Goal: Information Seeking & Learning: Learn about a topic

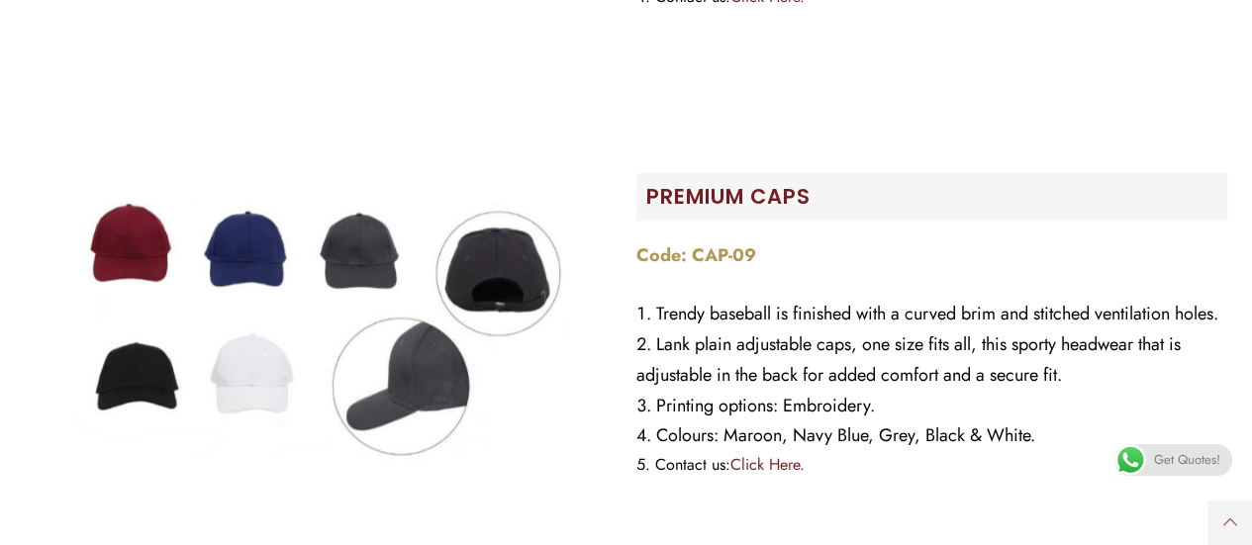
scroll to position [1187, 0]
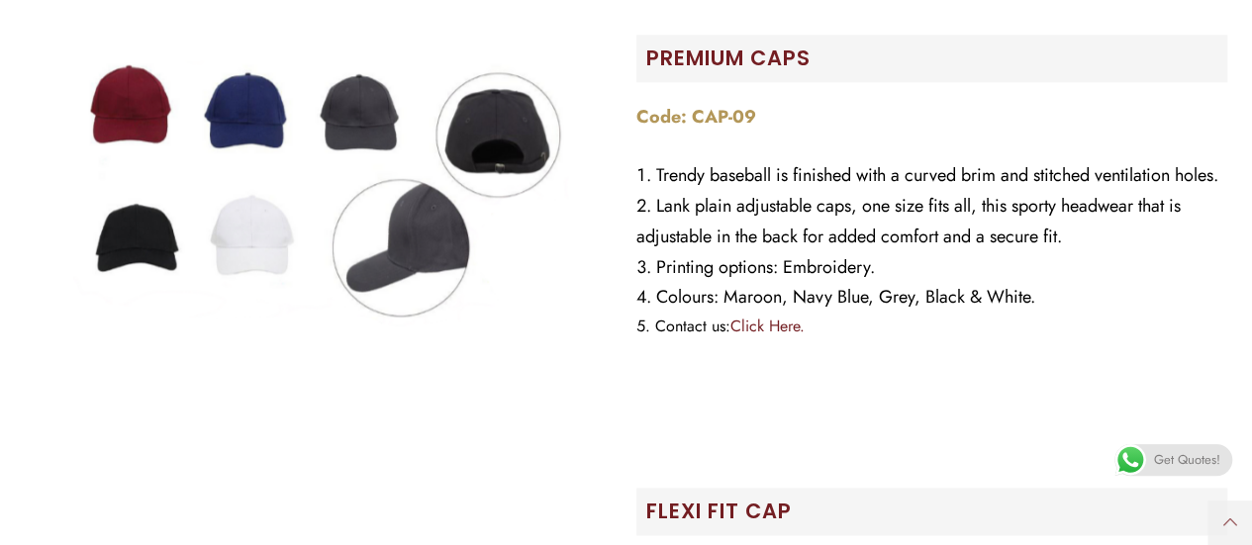
click at [236, 145] on img at bounding box center [320, 194] width 495 height 495
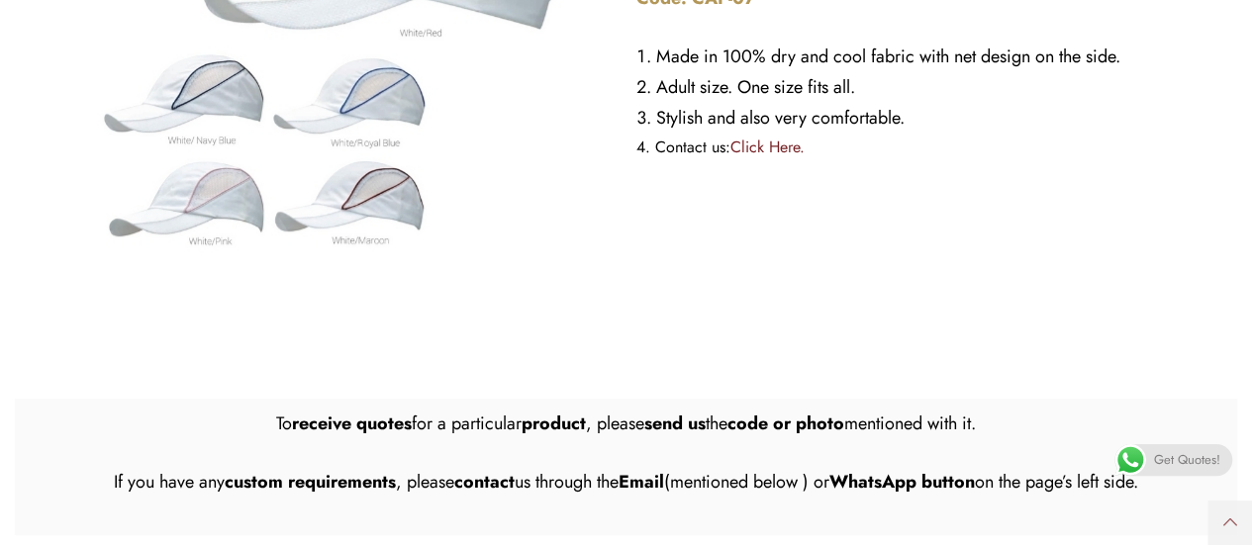
scroll to position [4056, 0]
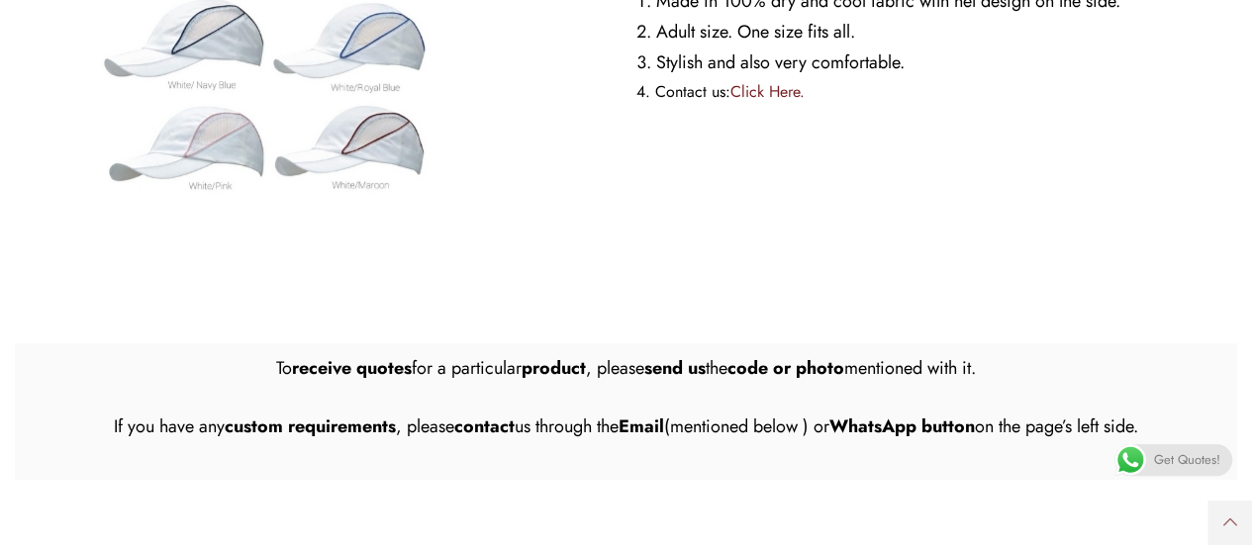
click at [1141, 456] on span at bounding box center [1130, 460] width 32 height 32
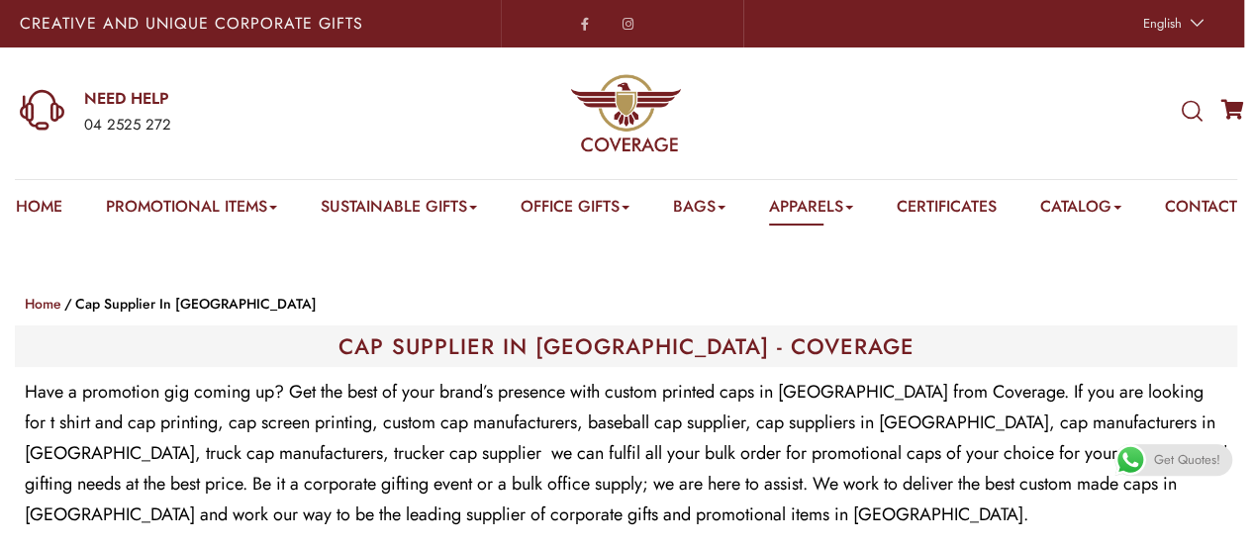
scroll to position [693, 0]
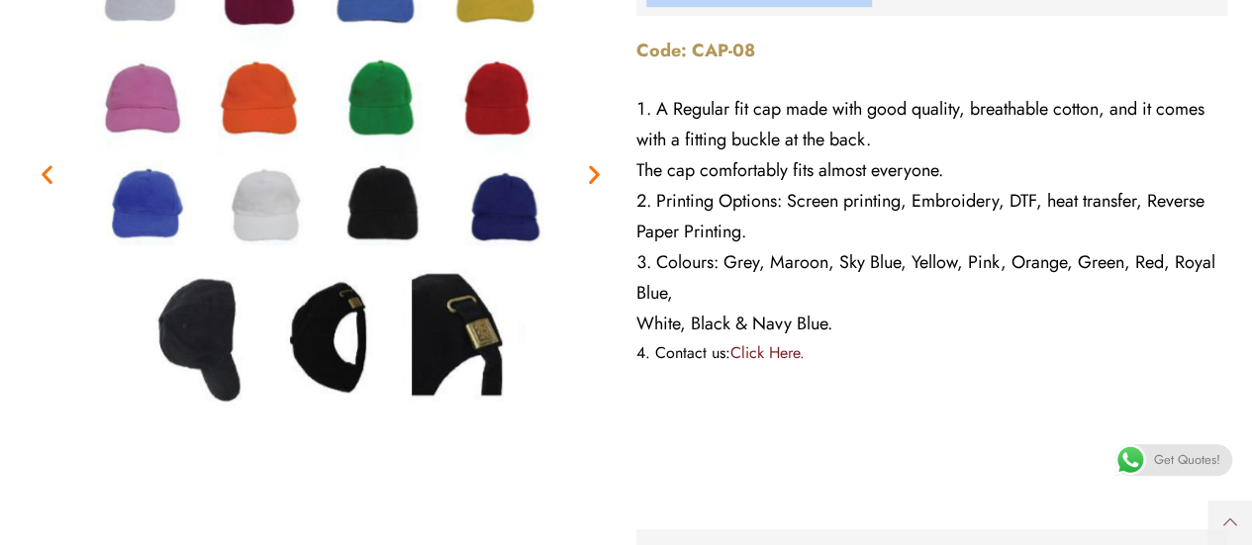
drag, startPoint x: 871, startPoint y: 25, endPoint x: 679, endPoint y: 23, distance: 191.9
copy h2 "Brush Cotton Cap"
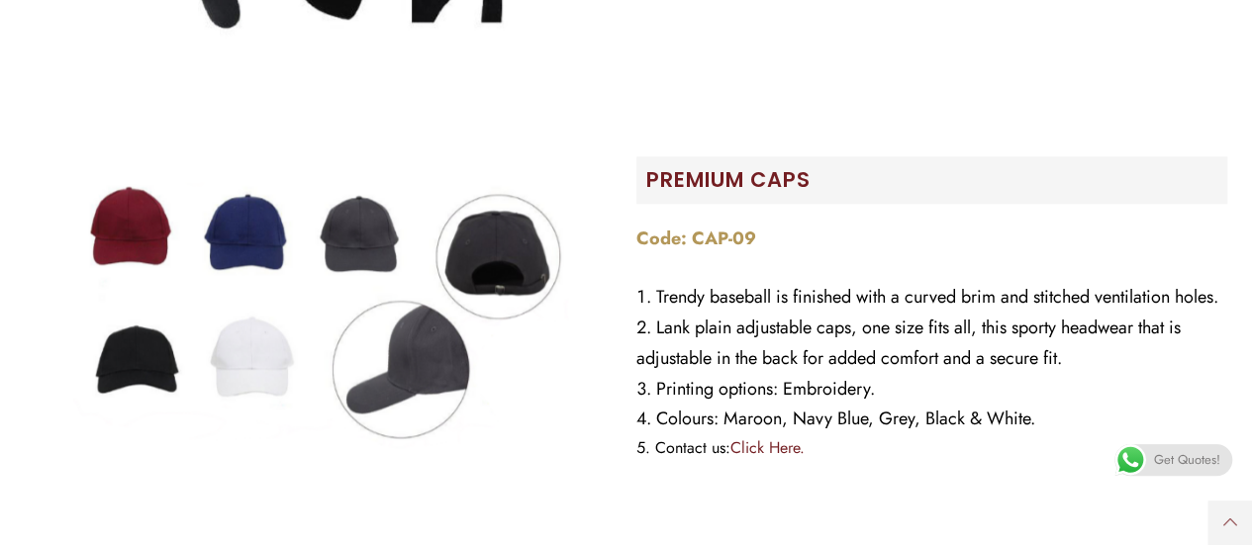
scroll to position [1088, 0]
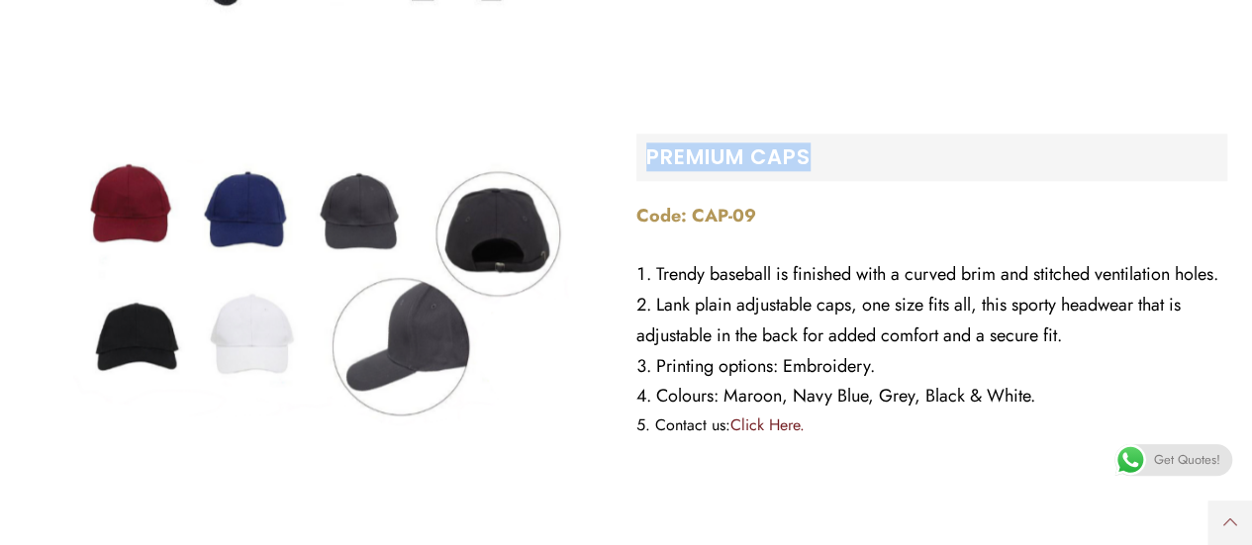
drag, startPoint x: 807, startPoint y: 181, endPoint x: 627, endPoint y: 174, distance: 180.2
click at [627, 174] on div "PREMIUM CAPS Code: CAP-09 Trendy baseball is finished with a curved brim and st…" at bounding box center [931, 293] width 611 height 514
copy h2 "PREMIUM CAPS"
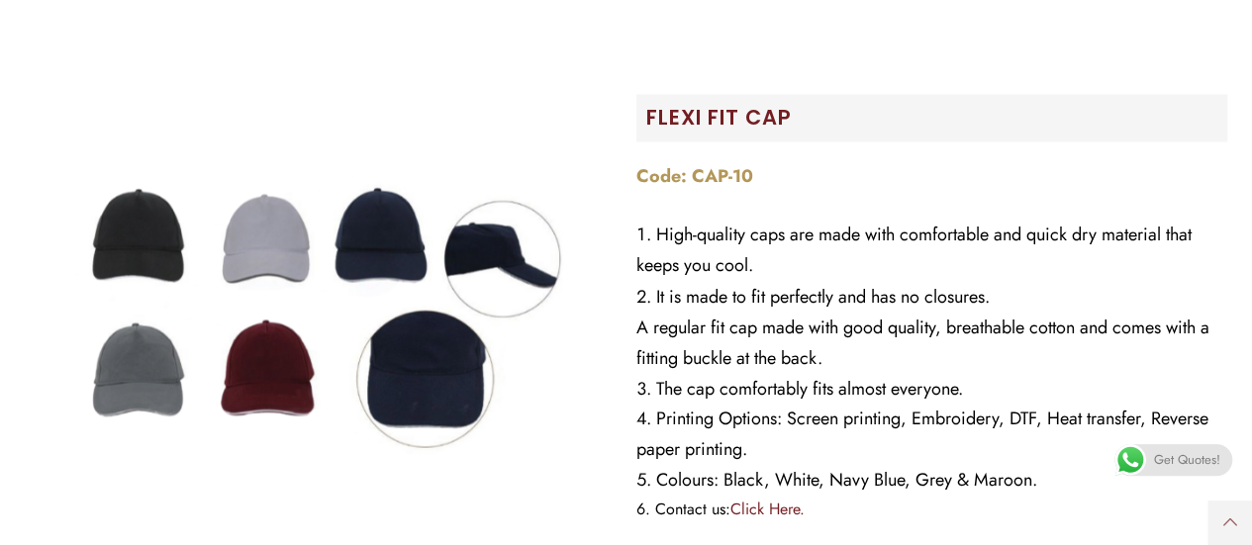
scroll to position [1583, 0]
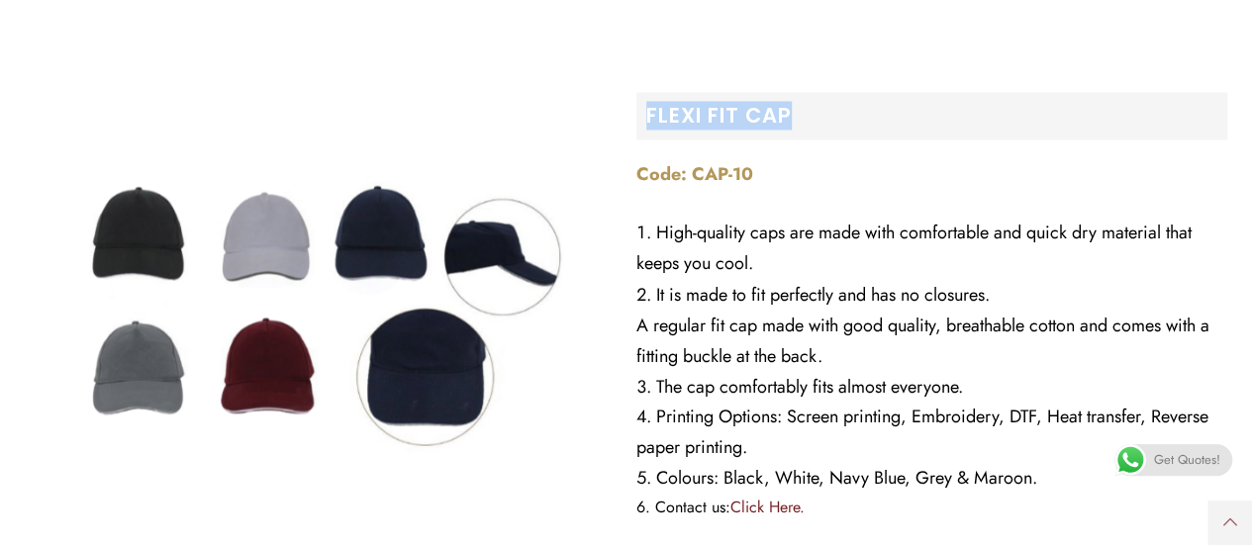
drag, startPoint x: 790, startPoint y: 151, endPoint x: 612, endPoint y: 155, distance: 177.1
click at [612, 155] on div "Flexi Fit Cap Code: CAP-10 High-quality caps are made with comfortable and quic…" at bounding box center [626, 312] width 1222 height 514
copy div "Flexi Fit Cap"
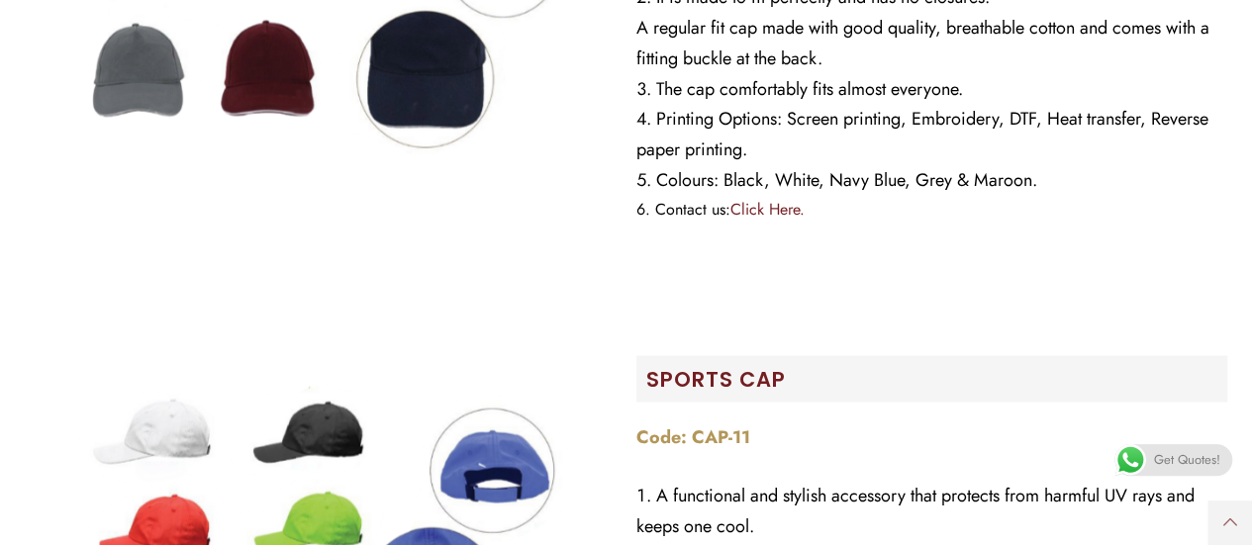
scroll to position [2078, 0]
